Goal: Ask a question

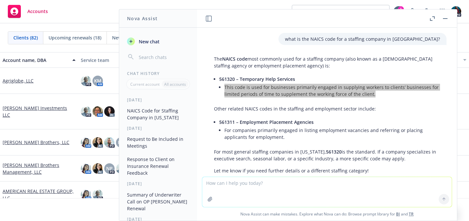
scroll to position [27, 0]
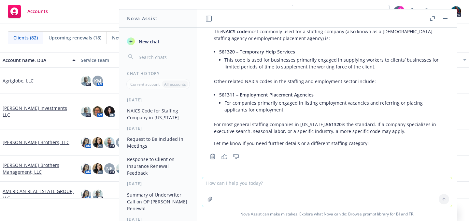
click at [252, 182] on textarea at bounding box center [327, 192] width 250 height 30
type textarea "What would be the SIC code that would align with 561320 NAICS?"
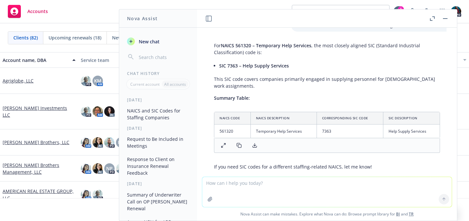
scroll to position [179, 0]
